Goal: Navigation & Orientation: Understand site structure

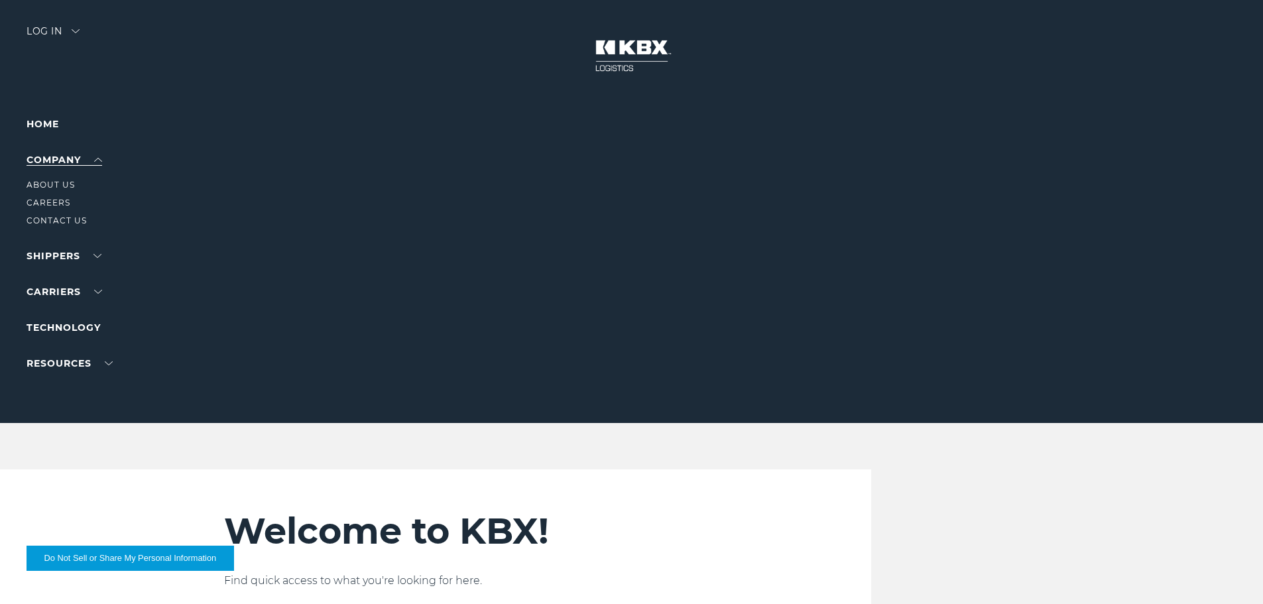
click at [82, 154] on link "Company" at bounding box center [65, 160] width 76 height 12
click at [71, 182] on link "About Us" at bounding box center [51, 185] width 48 height 10
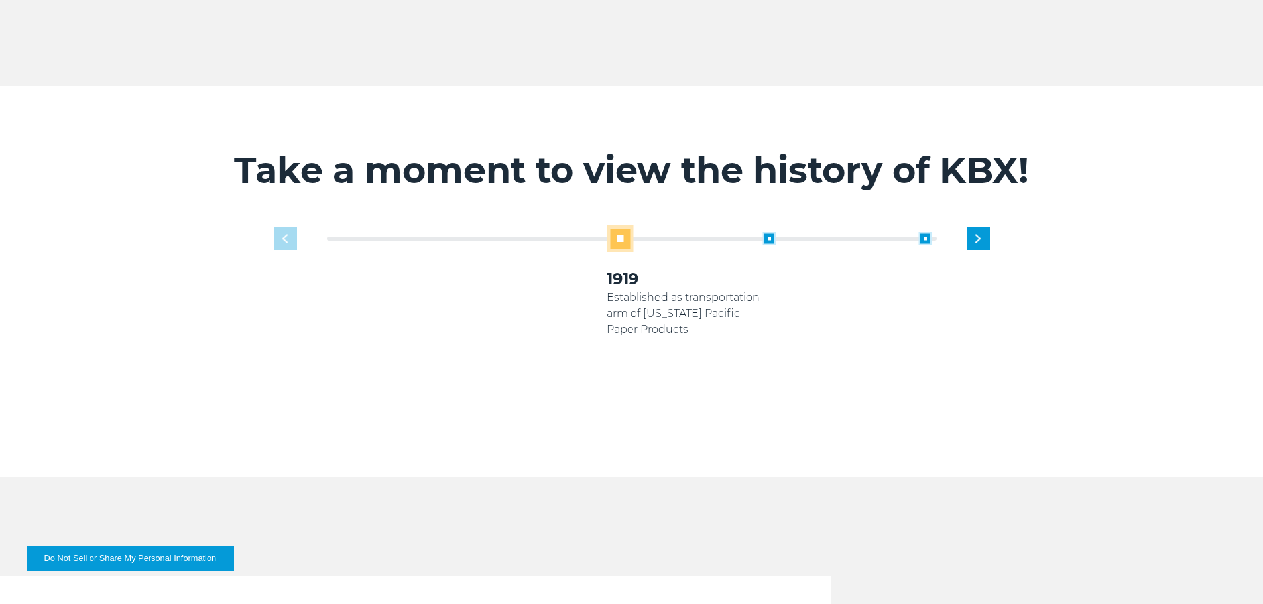
scroll to position [796, 0]
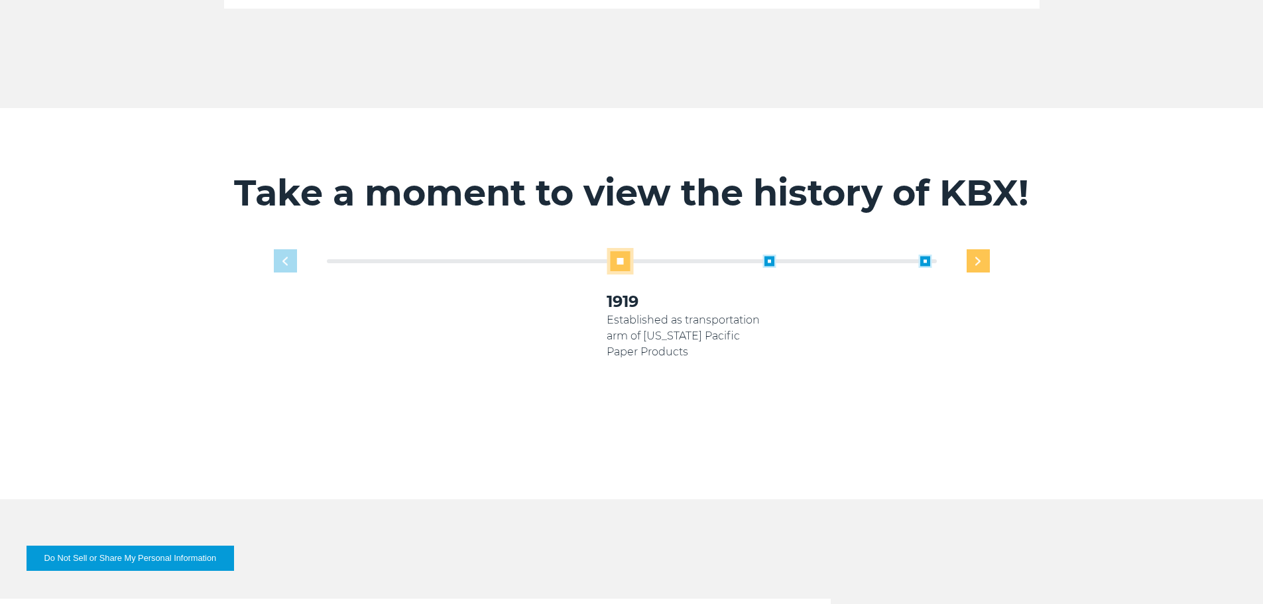
click at [986, 249] on div "Next slide" at bounding box center [978, 260] width 23 height 23
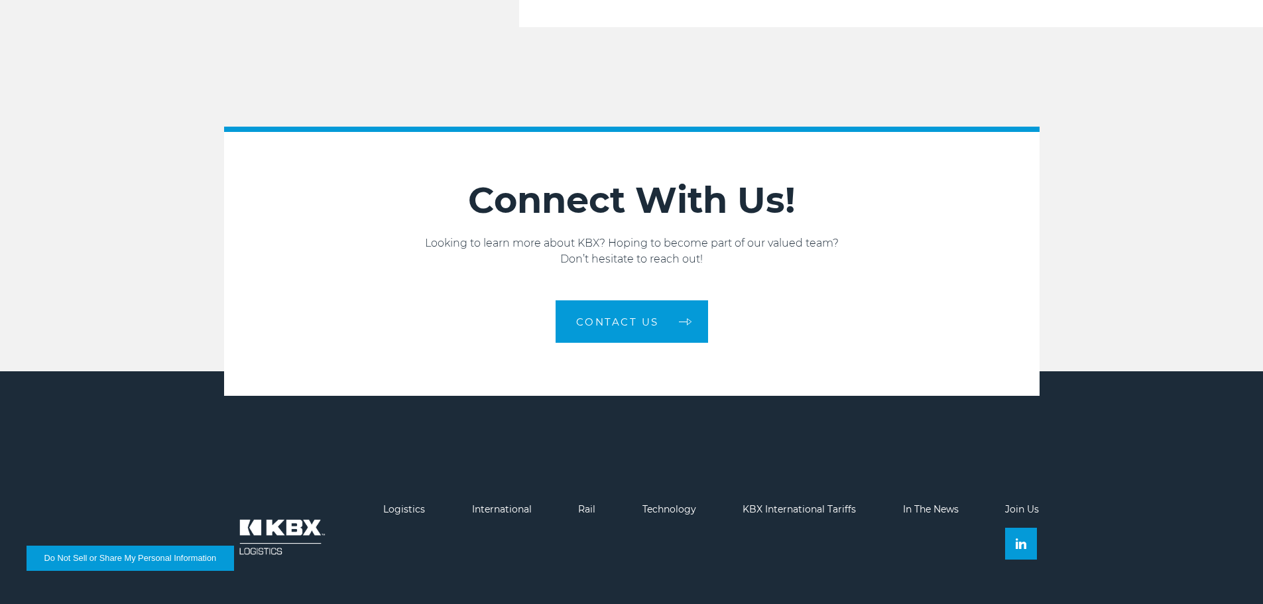
scroll to position [2245, 0]
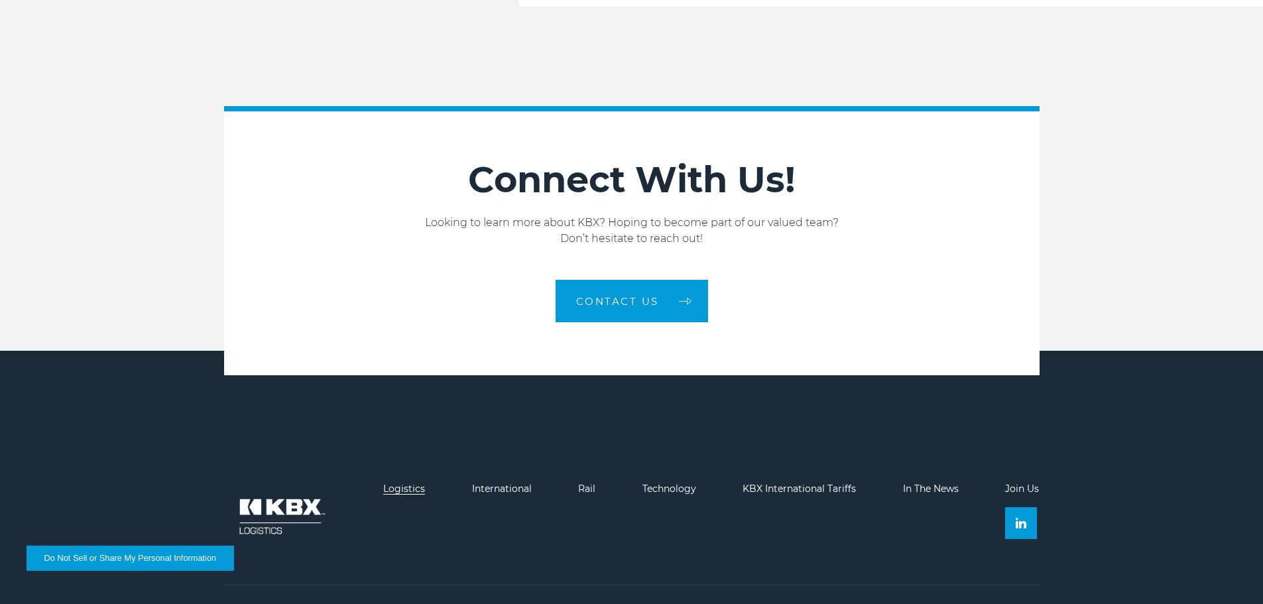
click at [392, 483] on link "Logistics" at bounding box center [404, 489] width 42 height 12
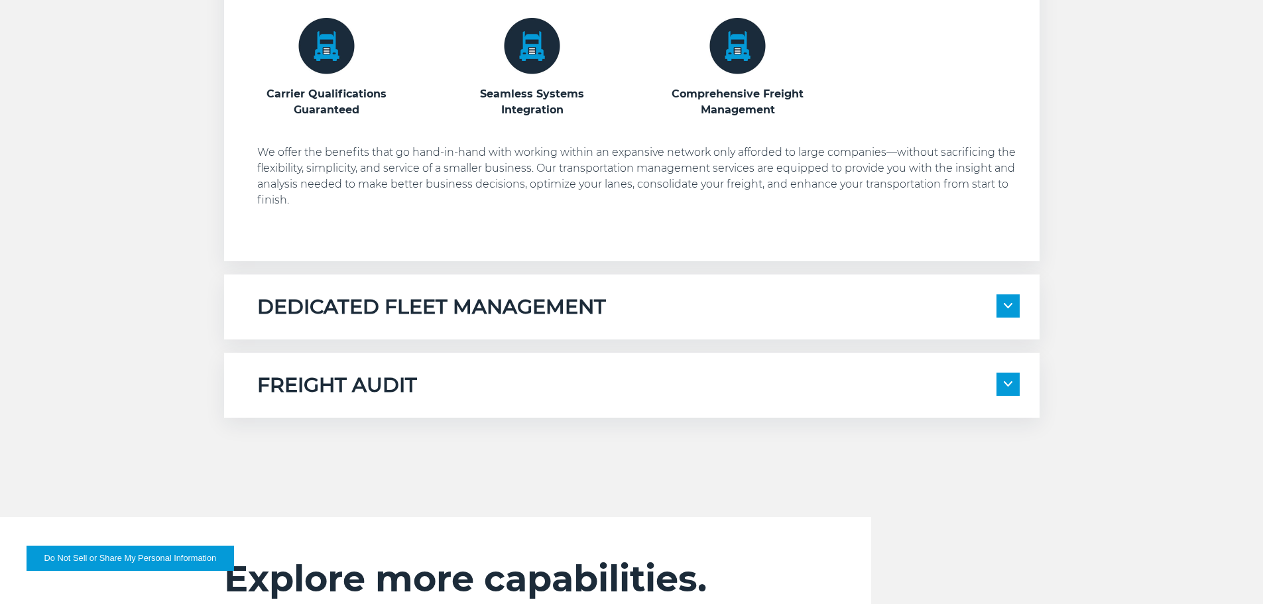
scroll to position [862, 0]
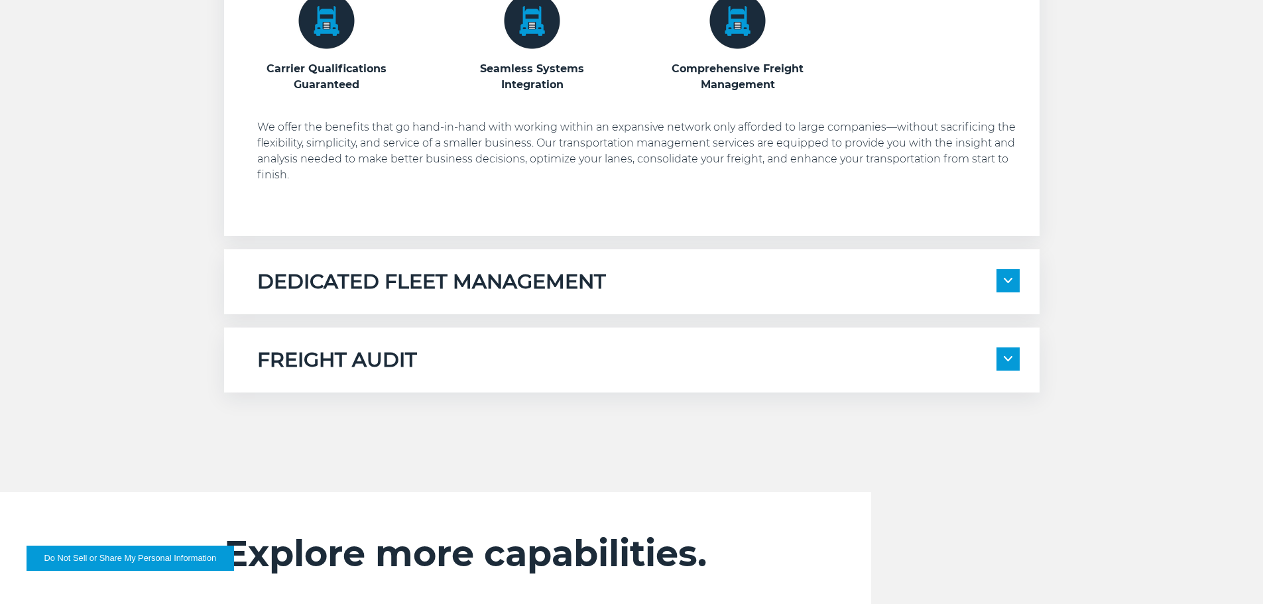
click at [1002, 360] on span at bounding box center [1007, 358] width 23 height 23
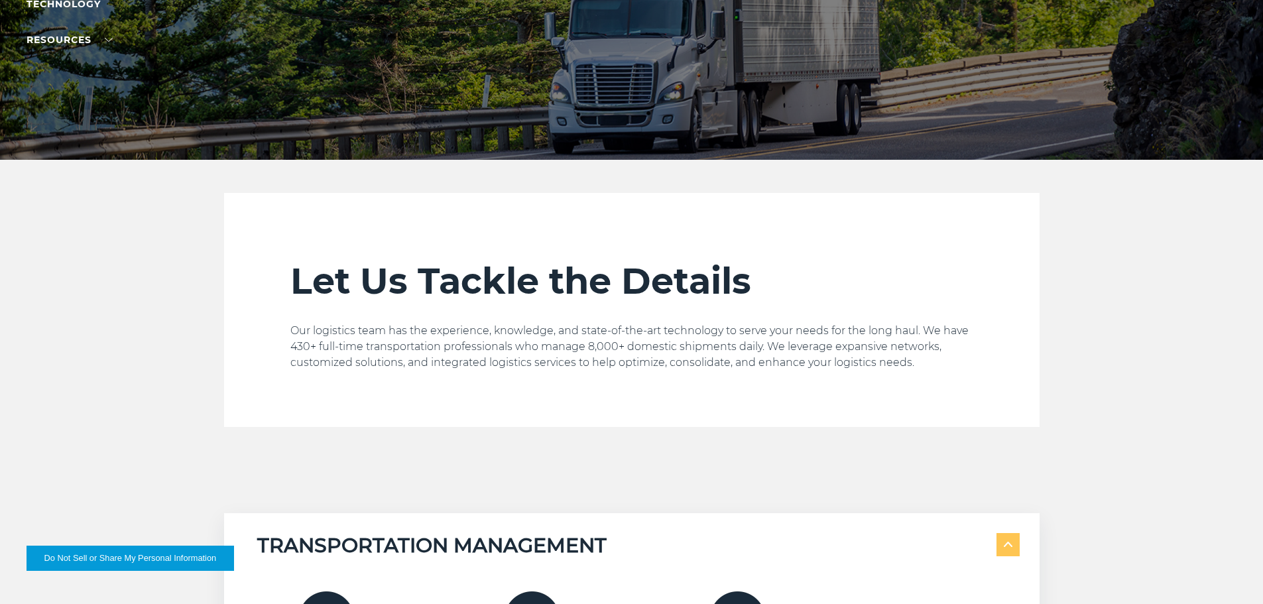
scroll to position [0, 0]
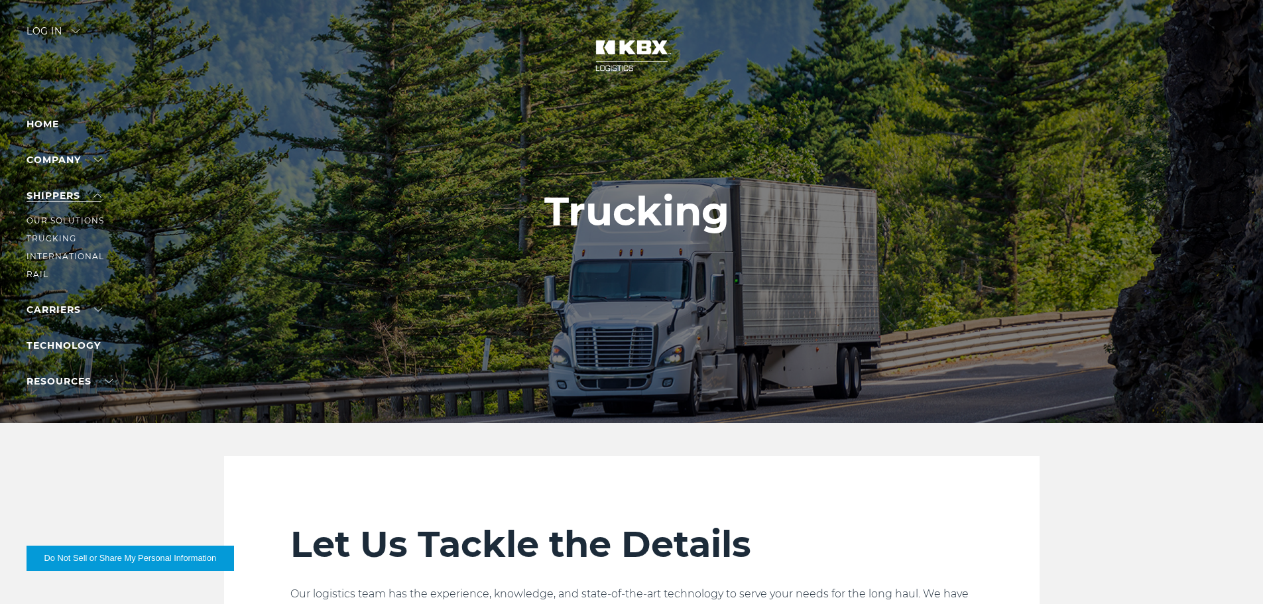
click at [74, 195] on link "SHIPPERS" at bounding box center [64, 196] width 75 height 12
click at [69, 269] on link "Technology" at bounding box center [64, 267] width 74 height 12
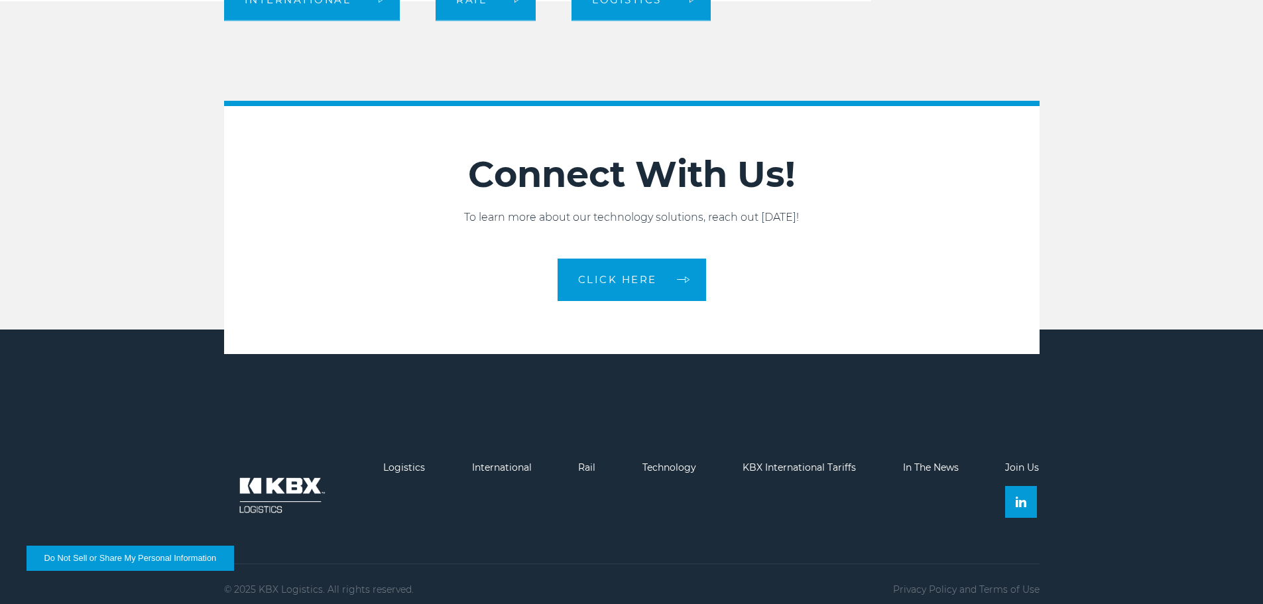
scroll to position [1494, 0]
